Goal: Task Accomplishment & Management: Use online tool/utility

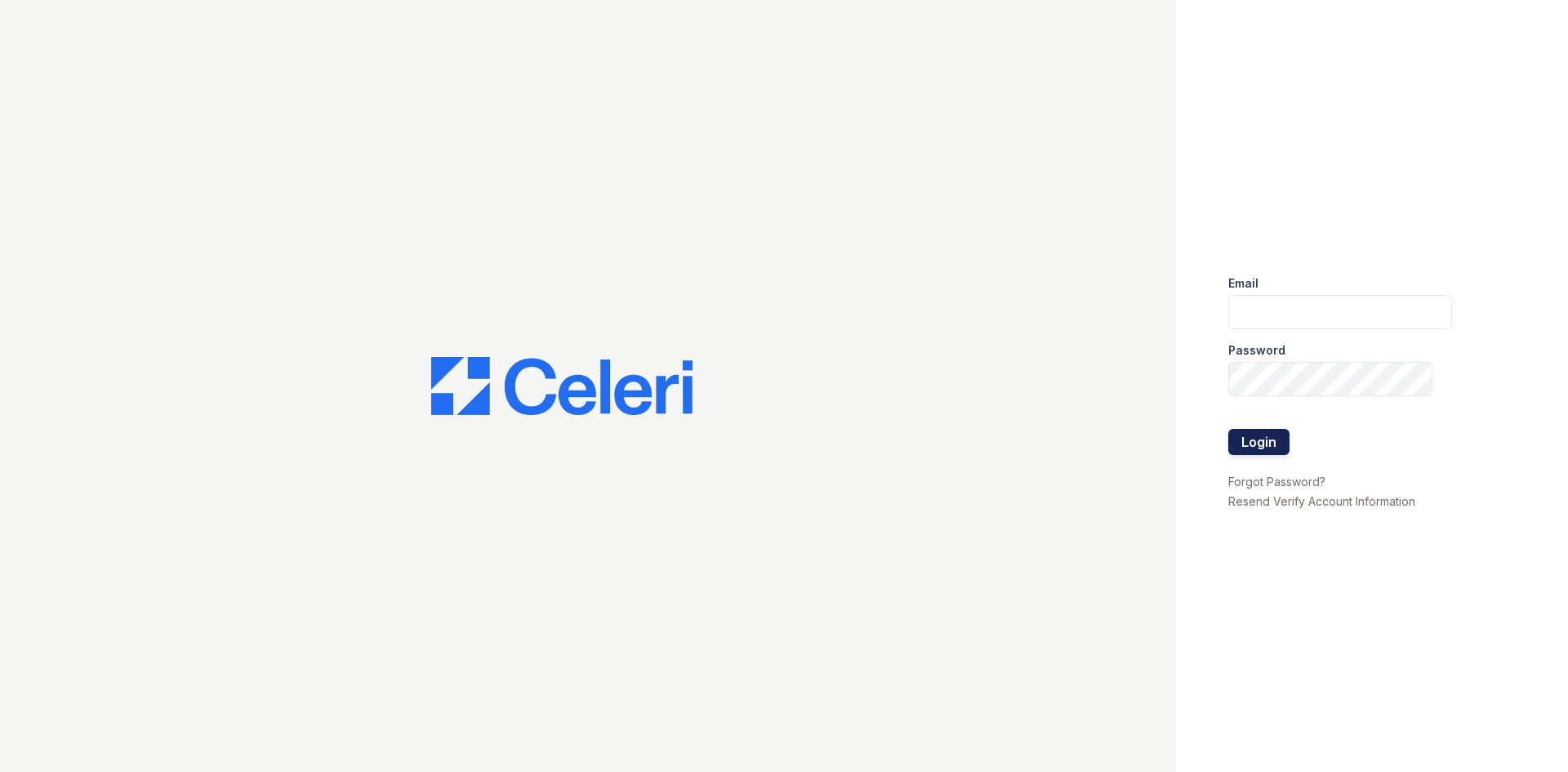
type input "[EMAIL_ADDRESS][DOMAIN_NAME]"
click at [1258, 435] on button "Login" at bounding box center [1258, 442] width 61 height 26
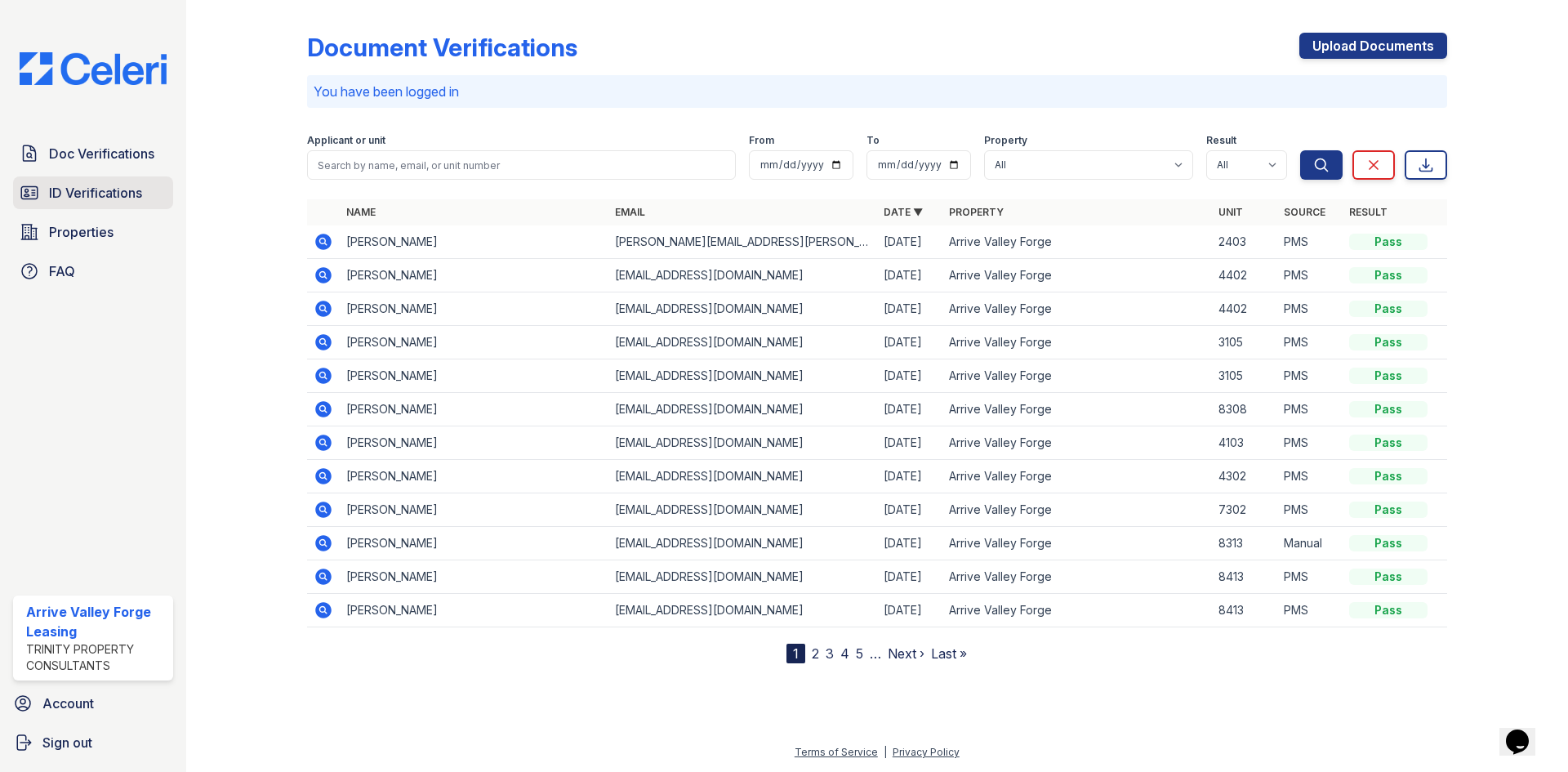
click at [102, 185] on span "ID Verifications" at bounding box center [95, 193] width 93 height 20
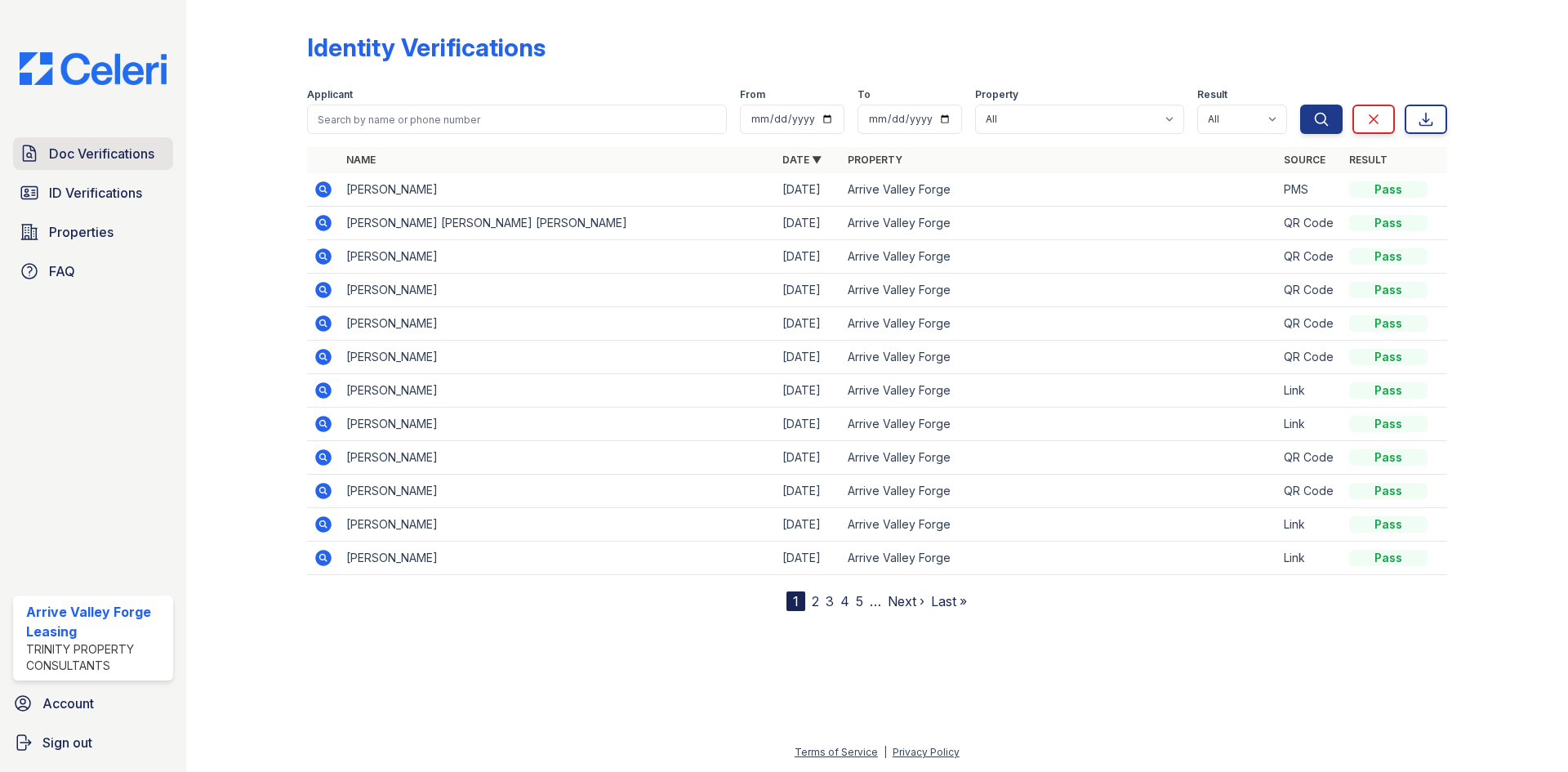
click at [87, 161] on span "Doc Verifications" at bounding box center [101, 153] width 105 height 20
